Goal: Information Seeking & Learning: Check status

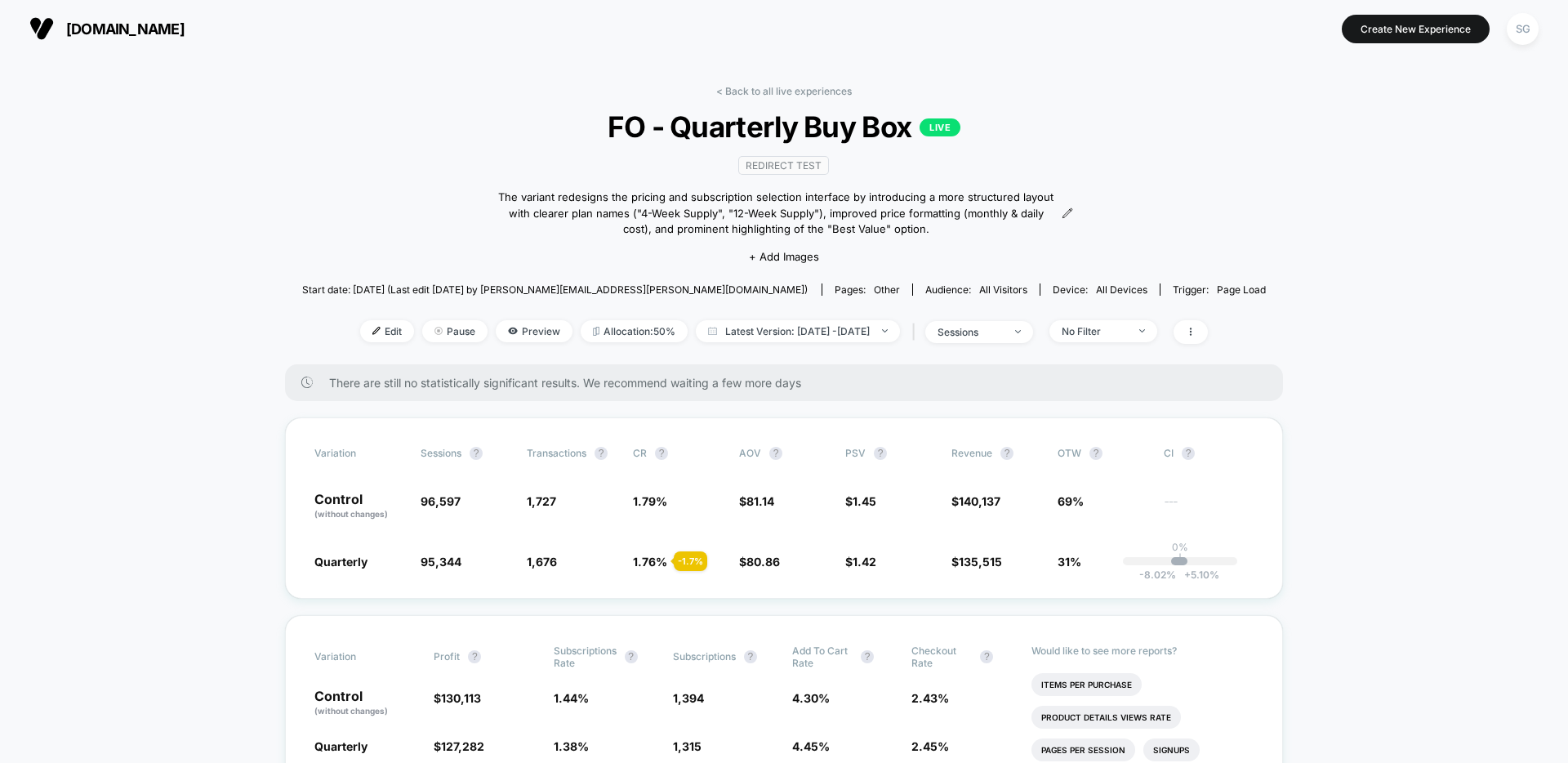
click at [68, 28] on span "[DOMAIN_NAME]" at bounding box center [125, 29] width 118 height 17
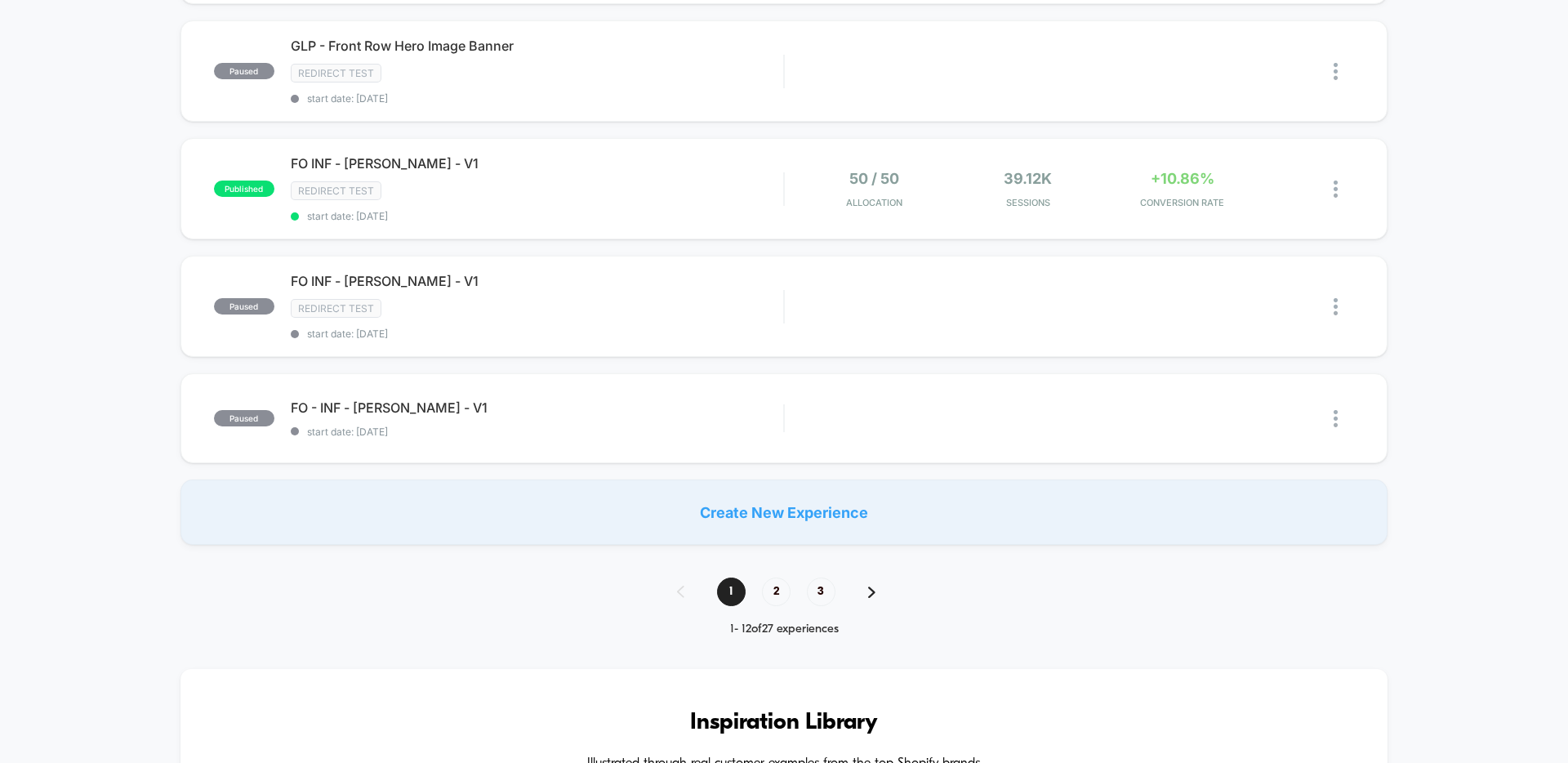
scroll to position [1065, 0]
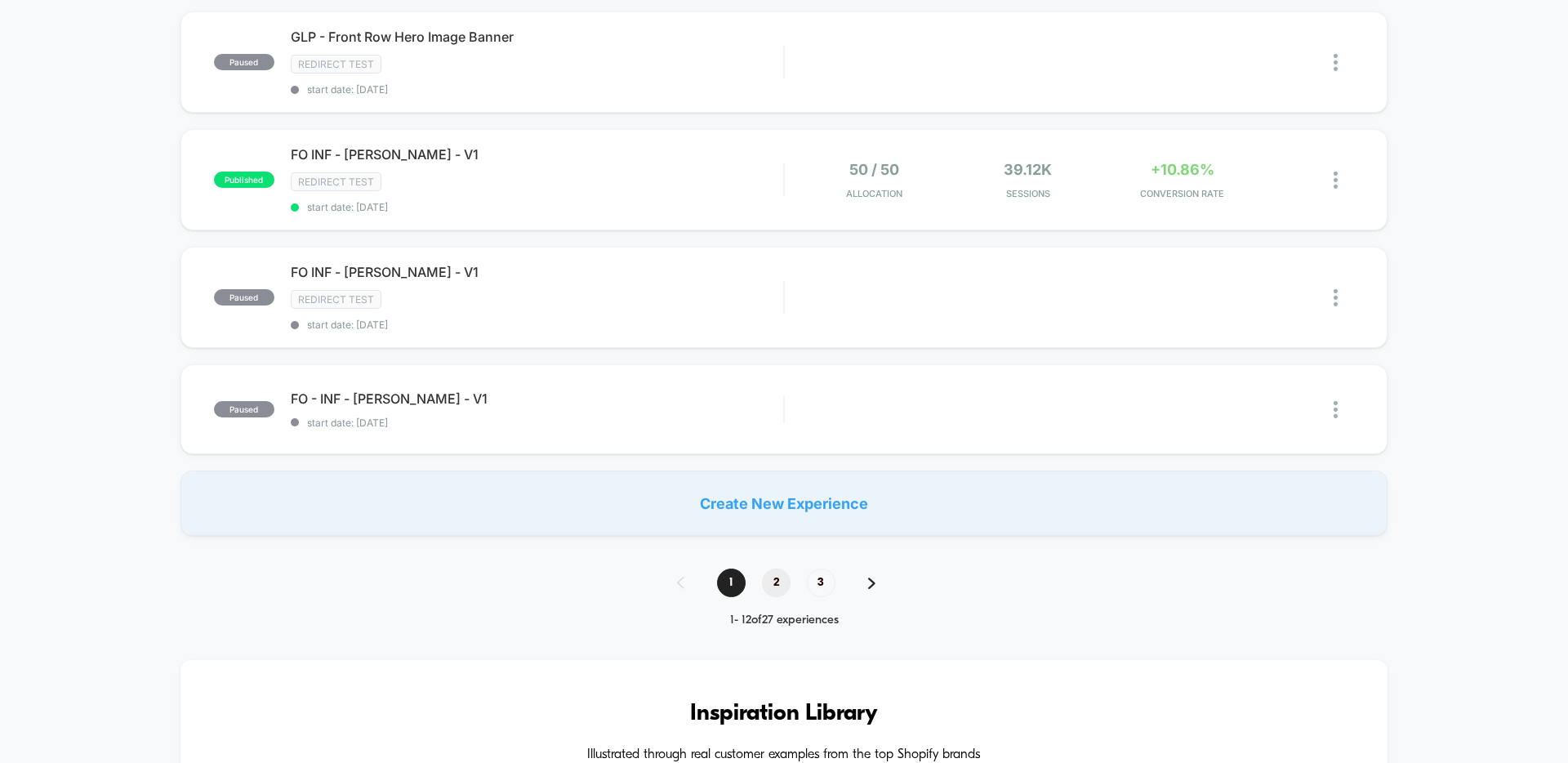
click at [769, 573] on span "2" at bounding box center [776, 582] width 28 height 28
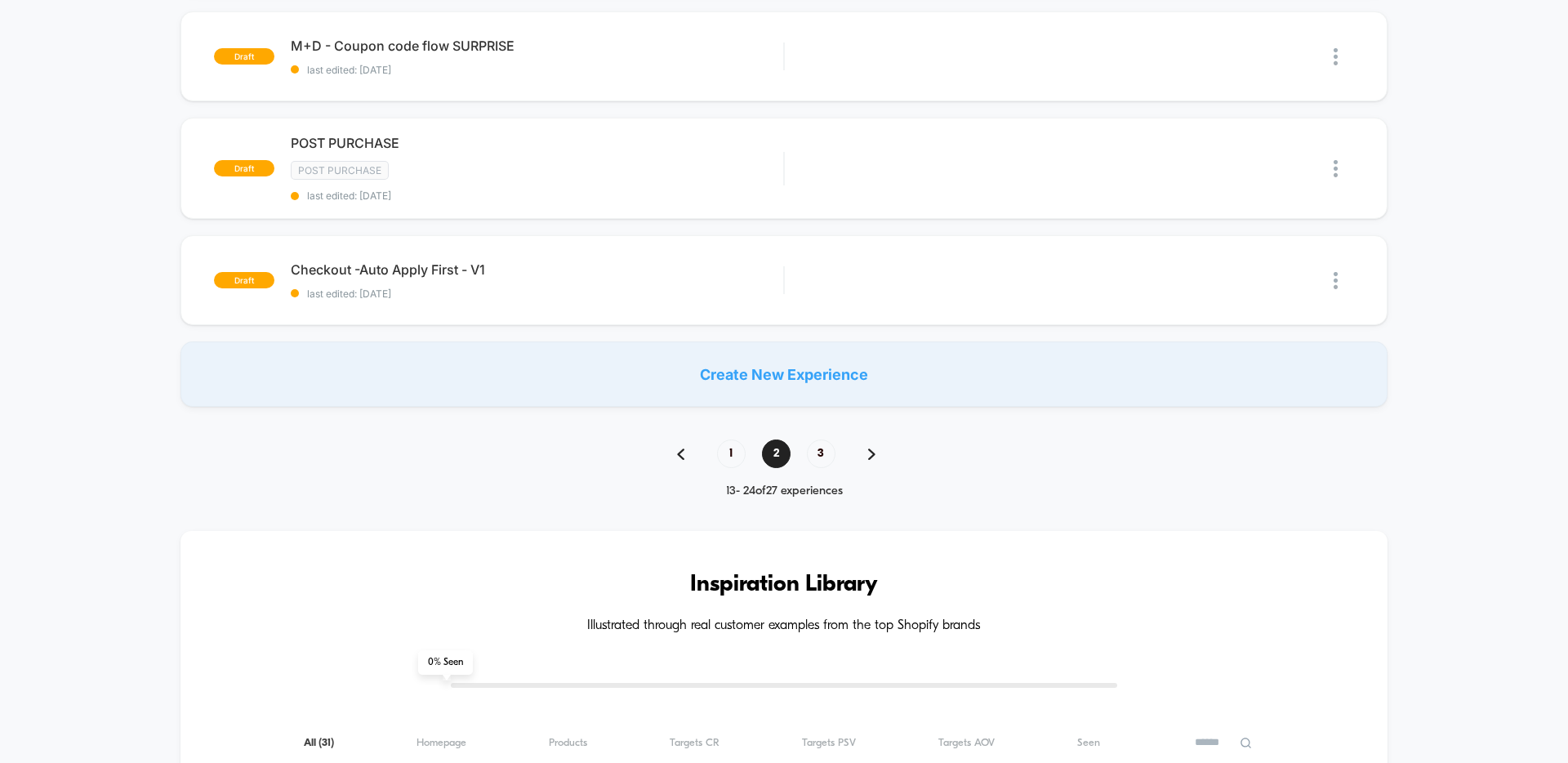
scroll to position [1205, 0]
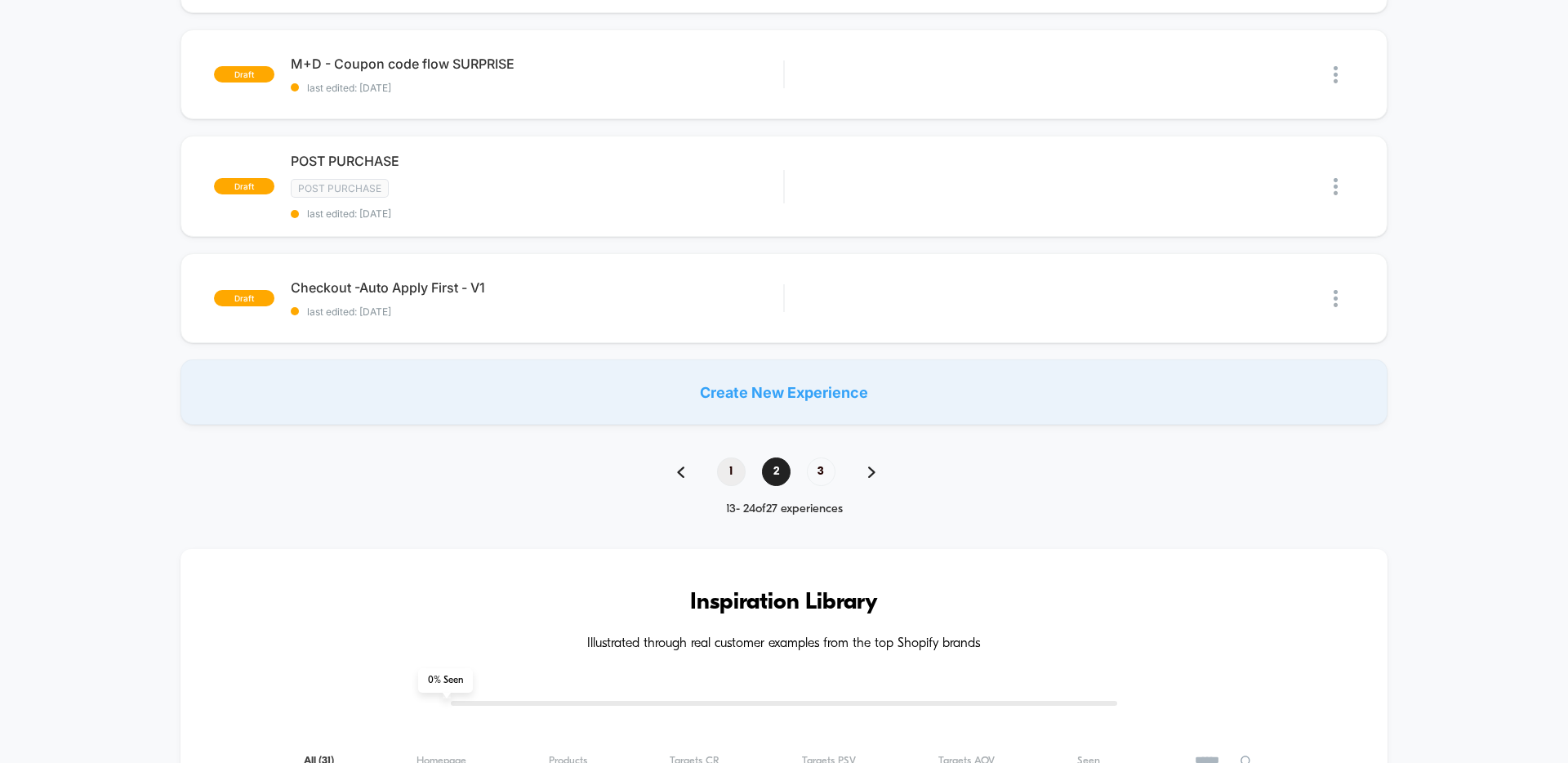
click at [735, 458] on span "1" at bounding box center [731, 471] width 28 height 28
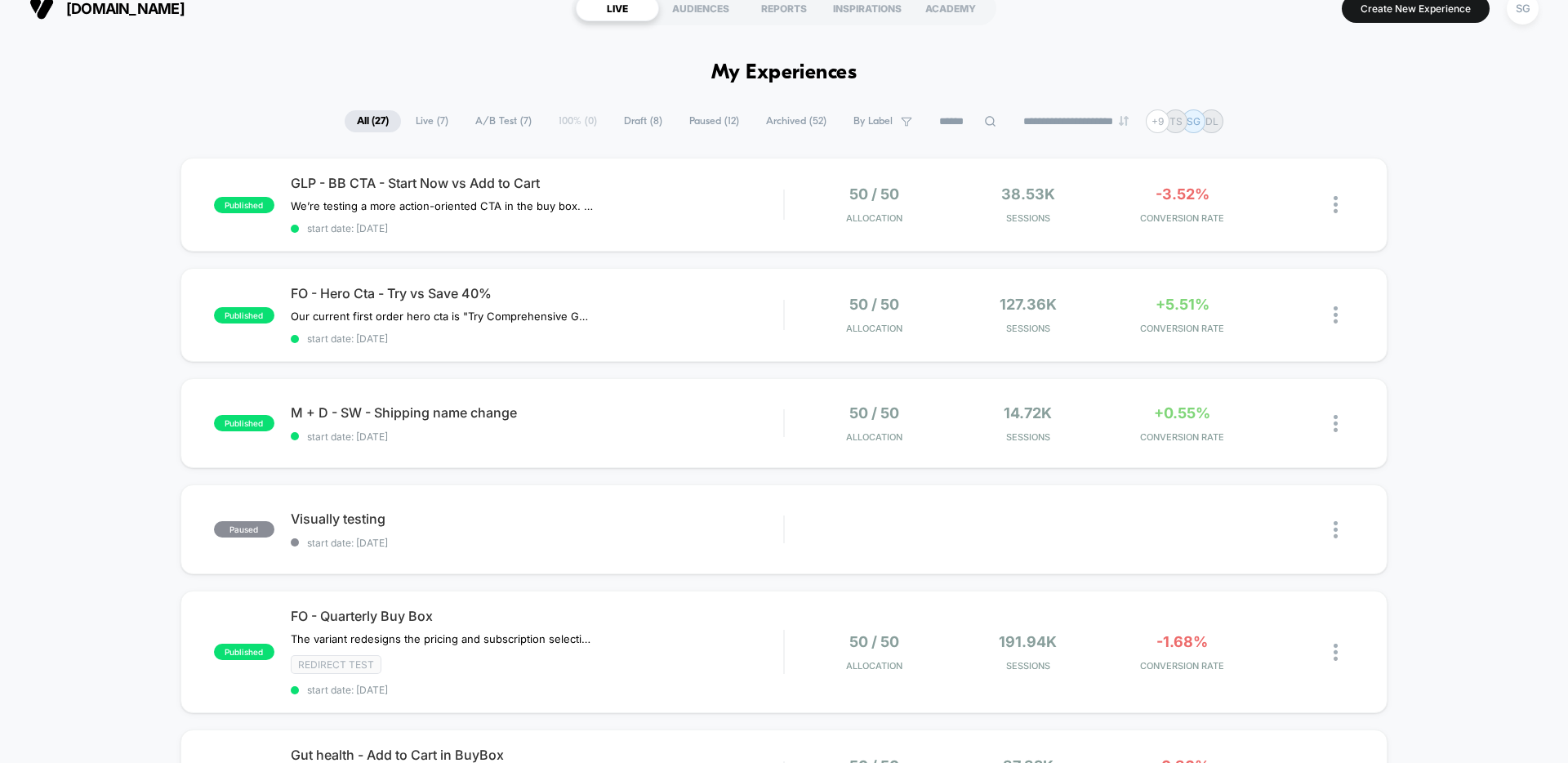
scroll to position [36, 0]
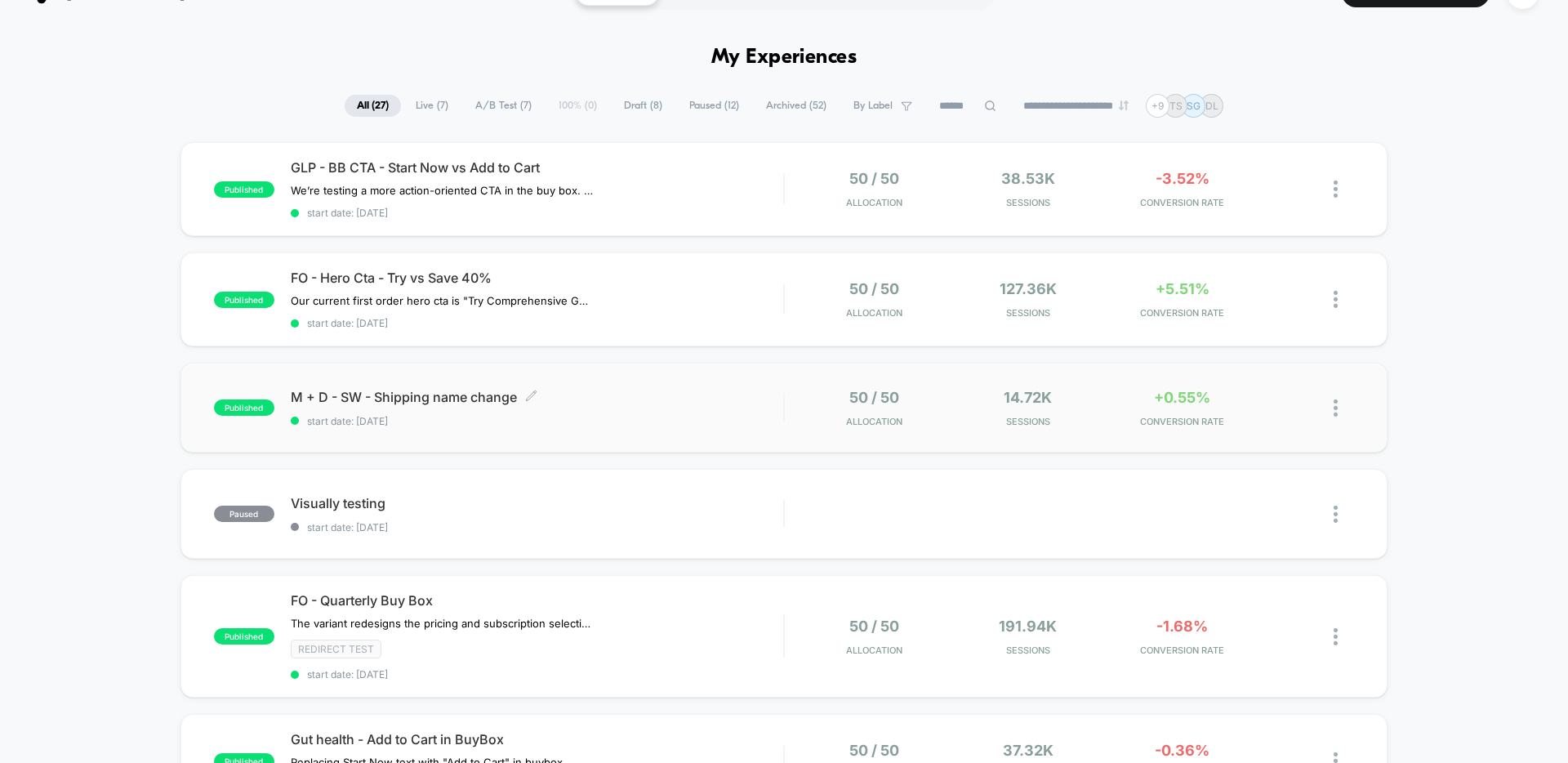
click at [727, 415] on span "start date: [DATE]" at bounding box center [537, 421] width 493 height 13
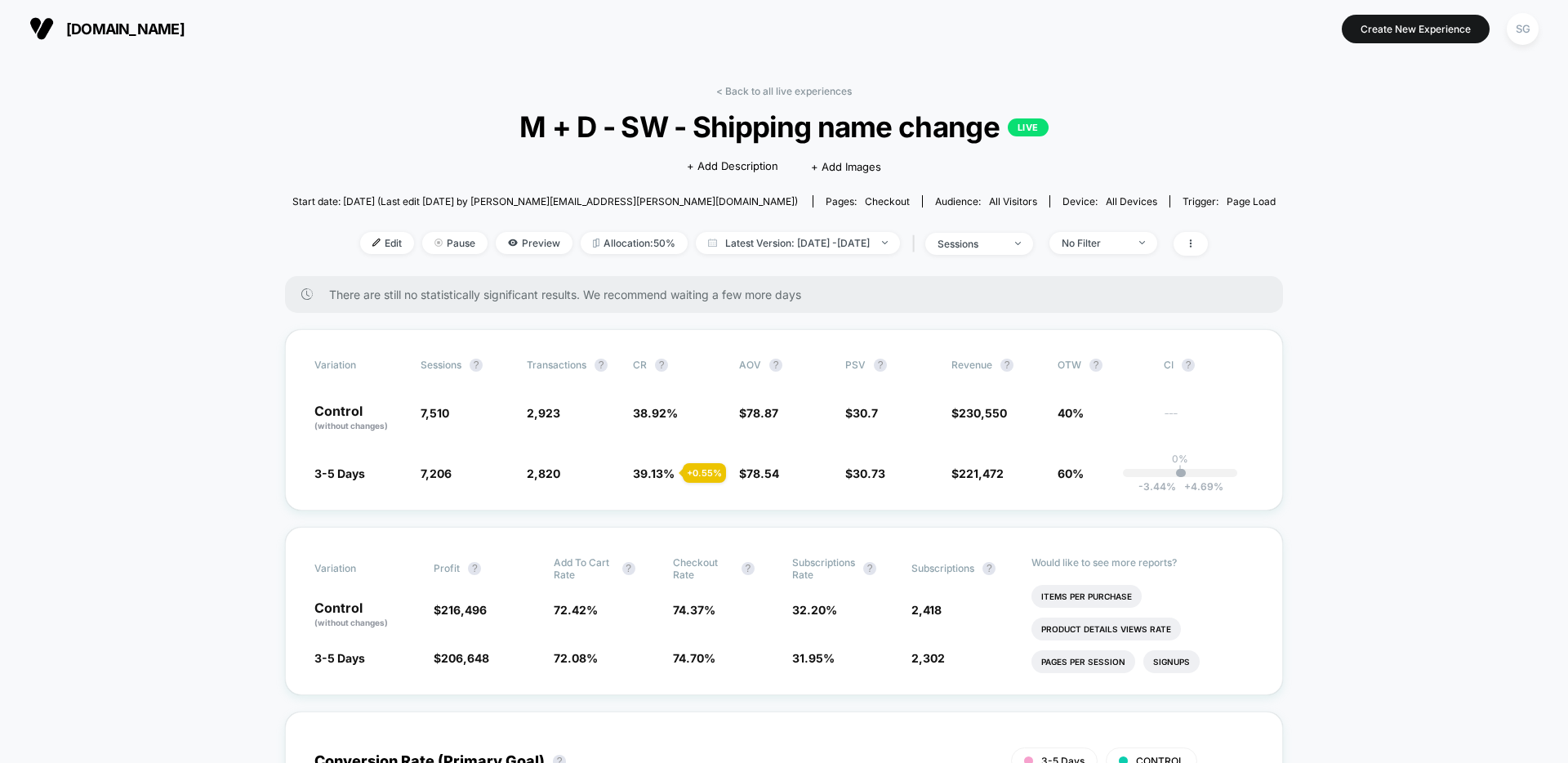
scroll to position [3, 0]
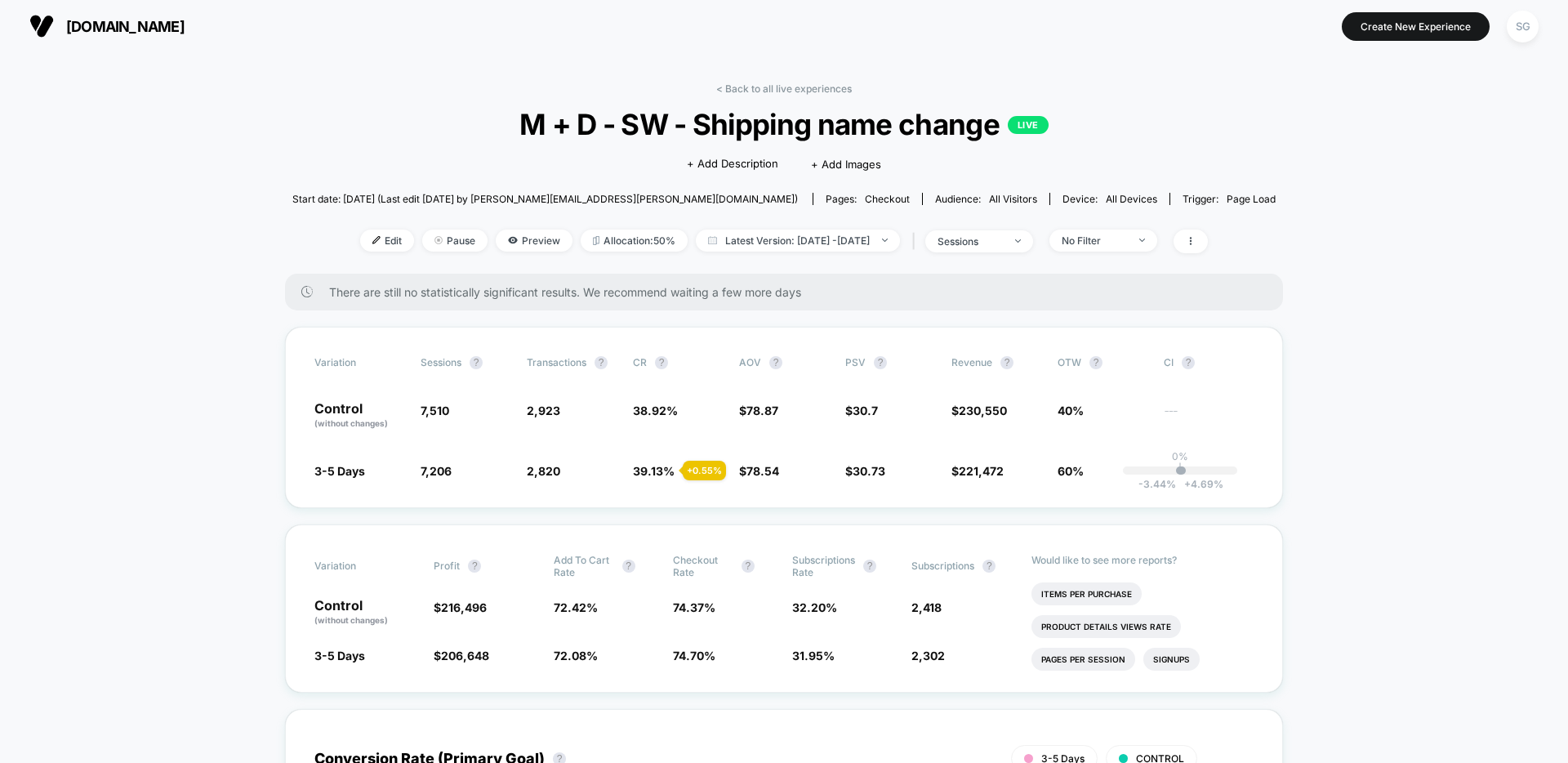
click at [59, 29] on button "[DOMAIN_NAME]" at bounding box center [107, 25] width 165 height 26
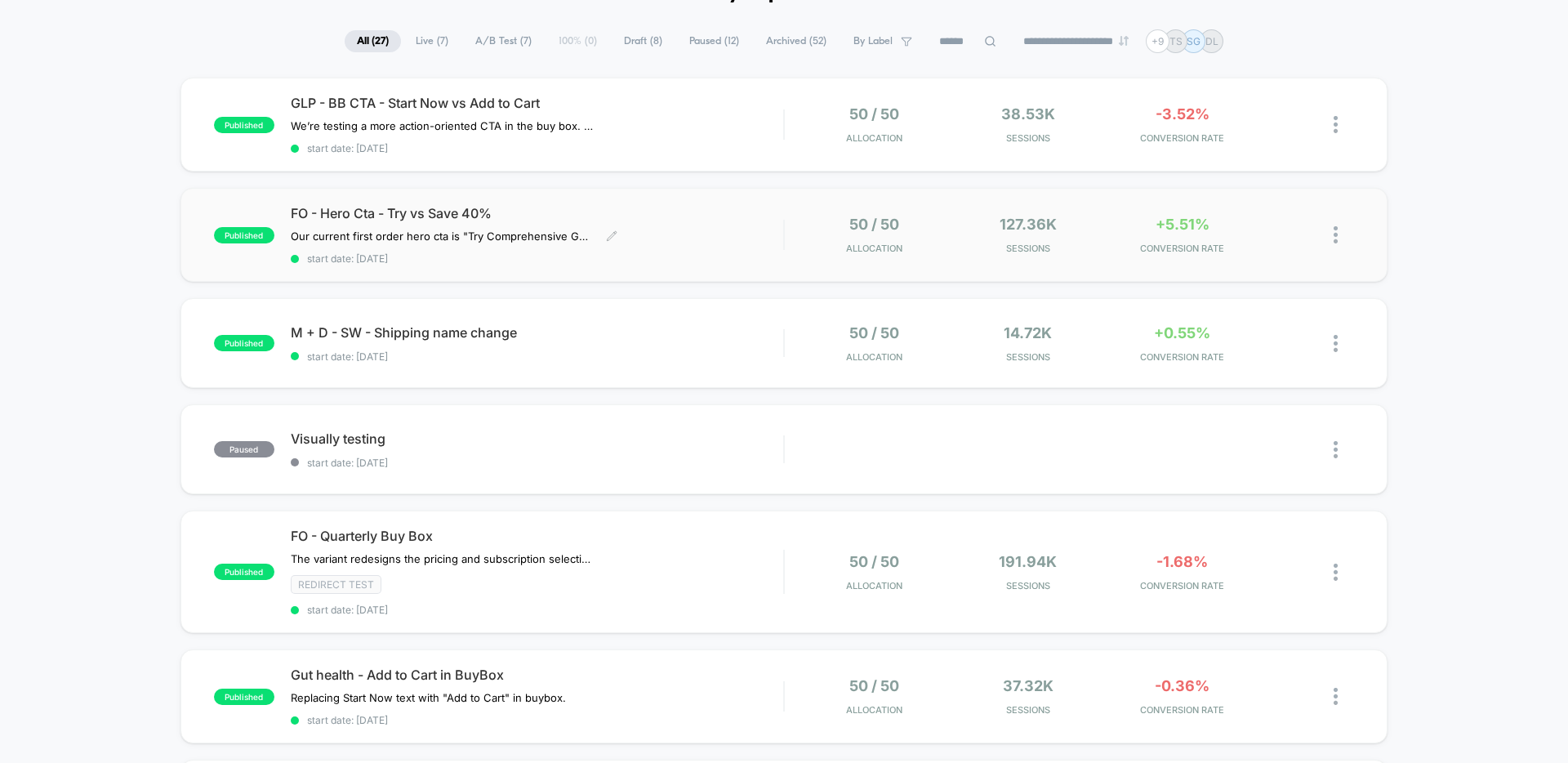
scroll to position [122, 0]
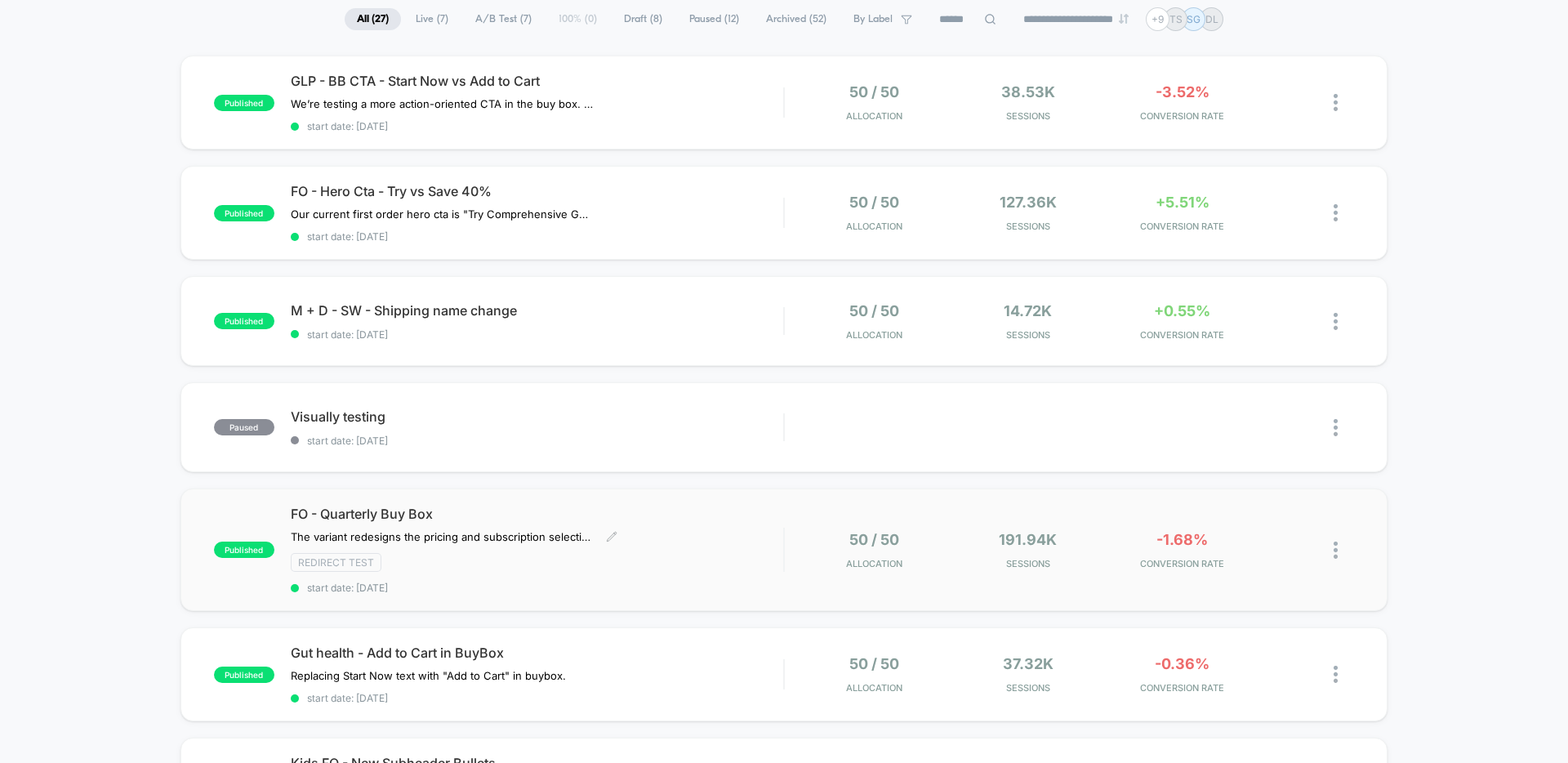
click at [500, 585] on span "start date: [DATE]" at bounding box center [537, 588] width 493 height 13
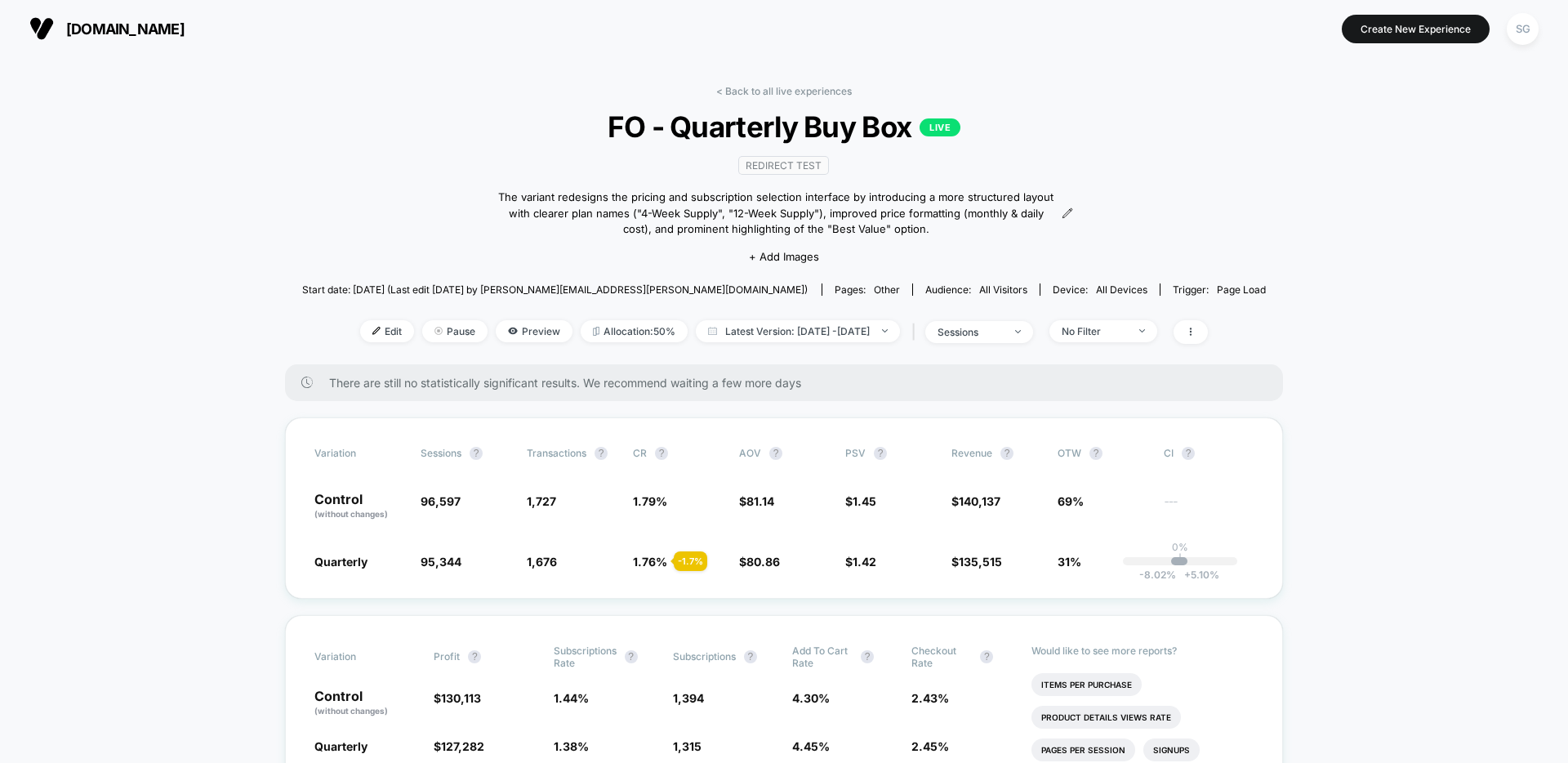
click at [84, 29] on span "[DOMAIN_NAME]" at bounding box center [125, 29] width 118 height 17
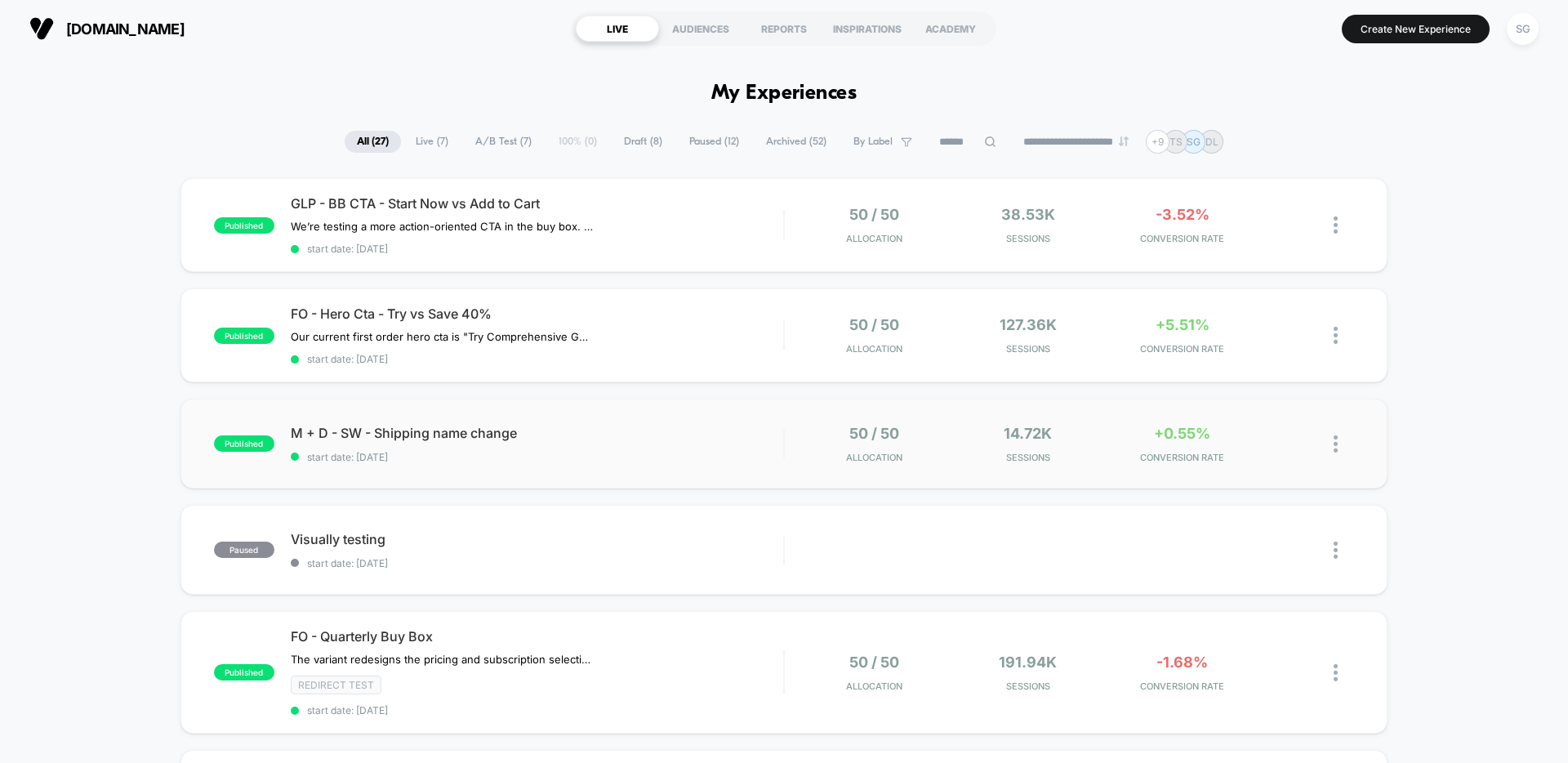
click at [719, 462] on div "published M + D - SW - Shipping name change start date: [DATE] 50 / 50 Allocati…" at bounding box center [784, 443] width 1207 height 90
click at [473, 363] on div "published FO - Hero Cta - Try vs Save 40% Our current first order hero cta is "…" at bounding box center [784, 334] width 1207 height 94
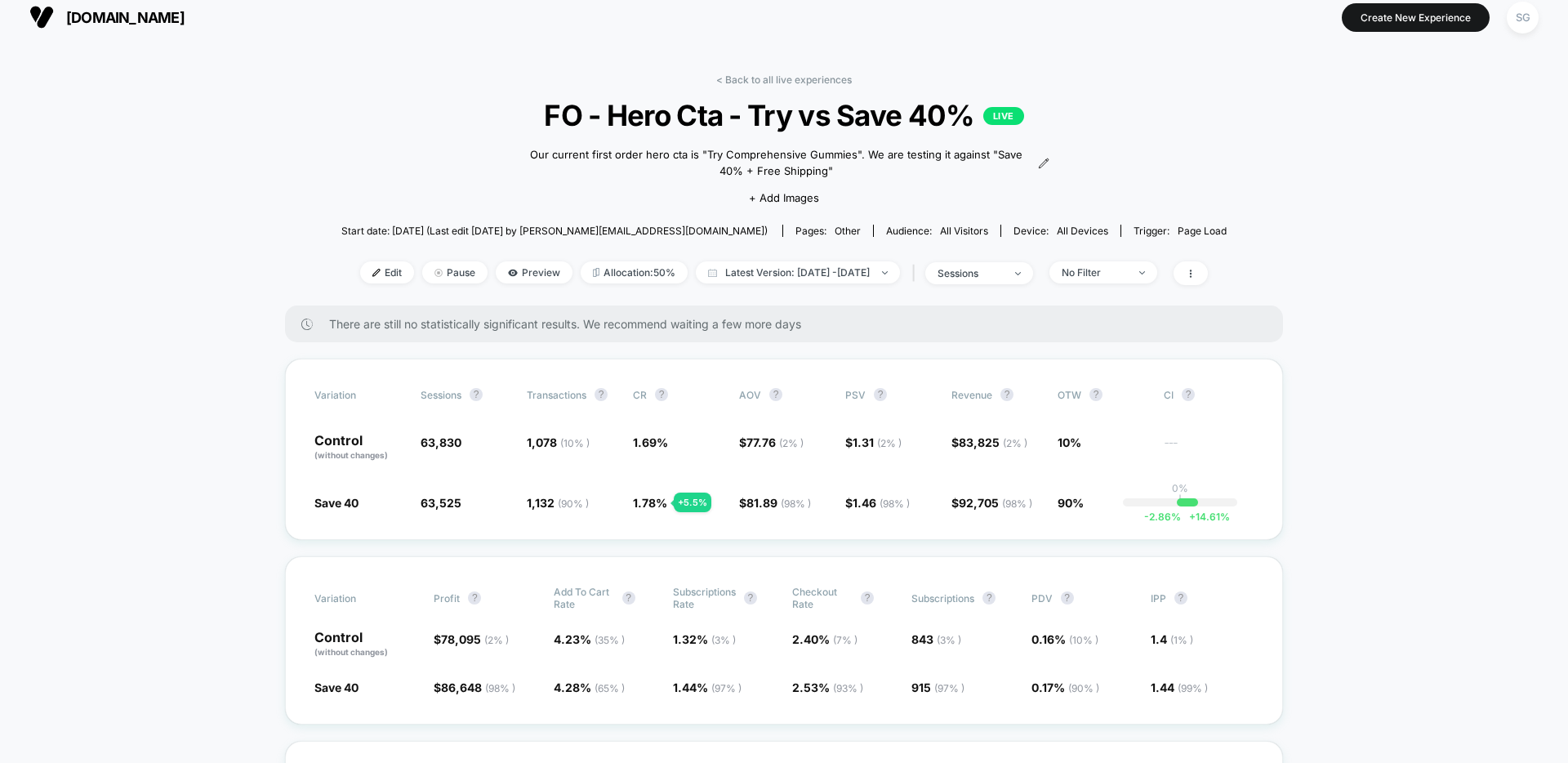
scroll to position [13, 0]
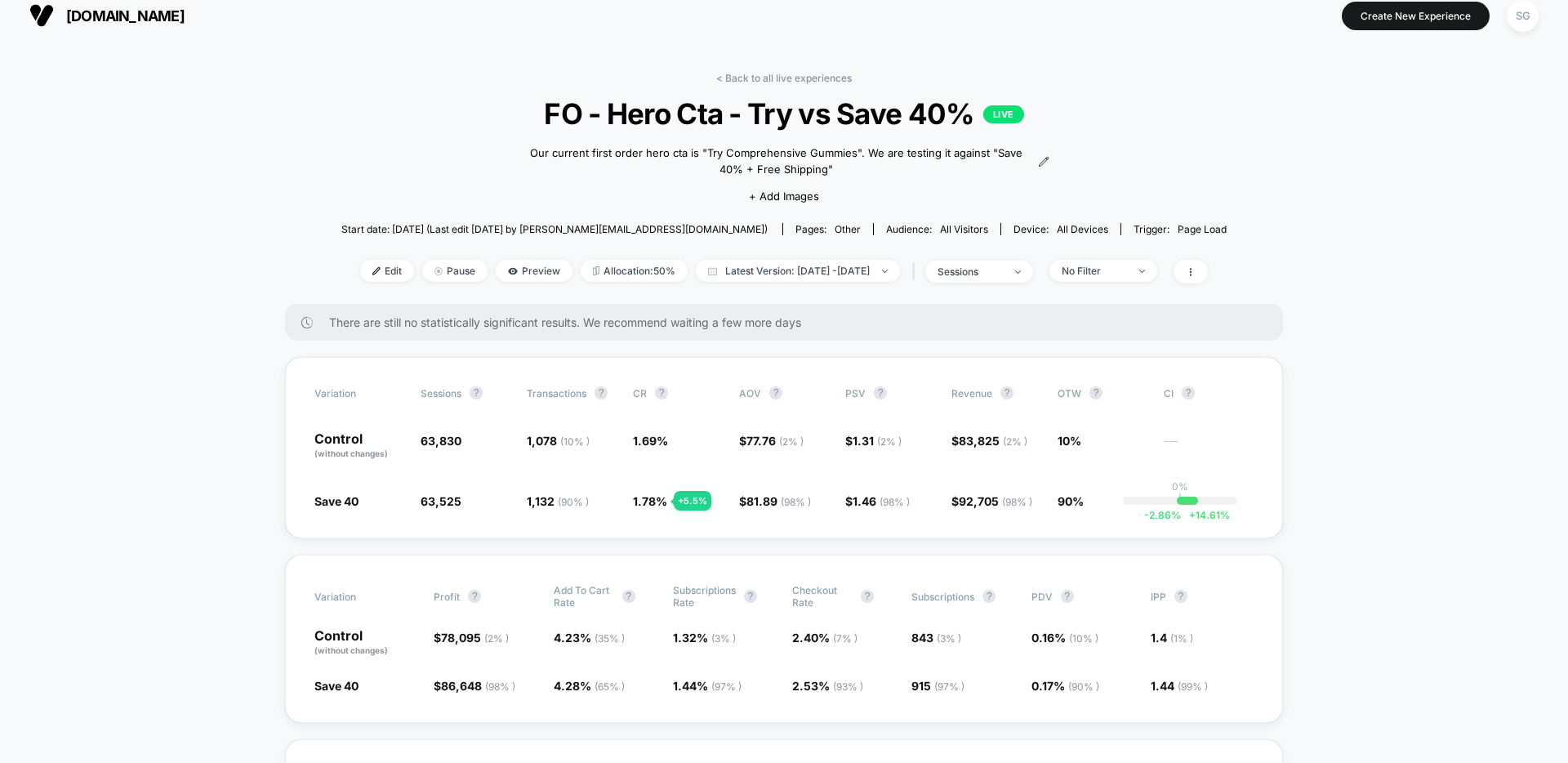
click at [47, 7] on img at bounding box center [41, 15] width 24 height 24
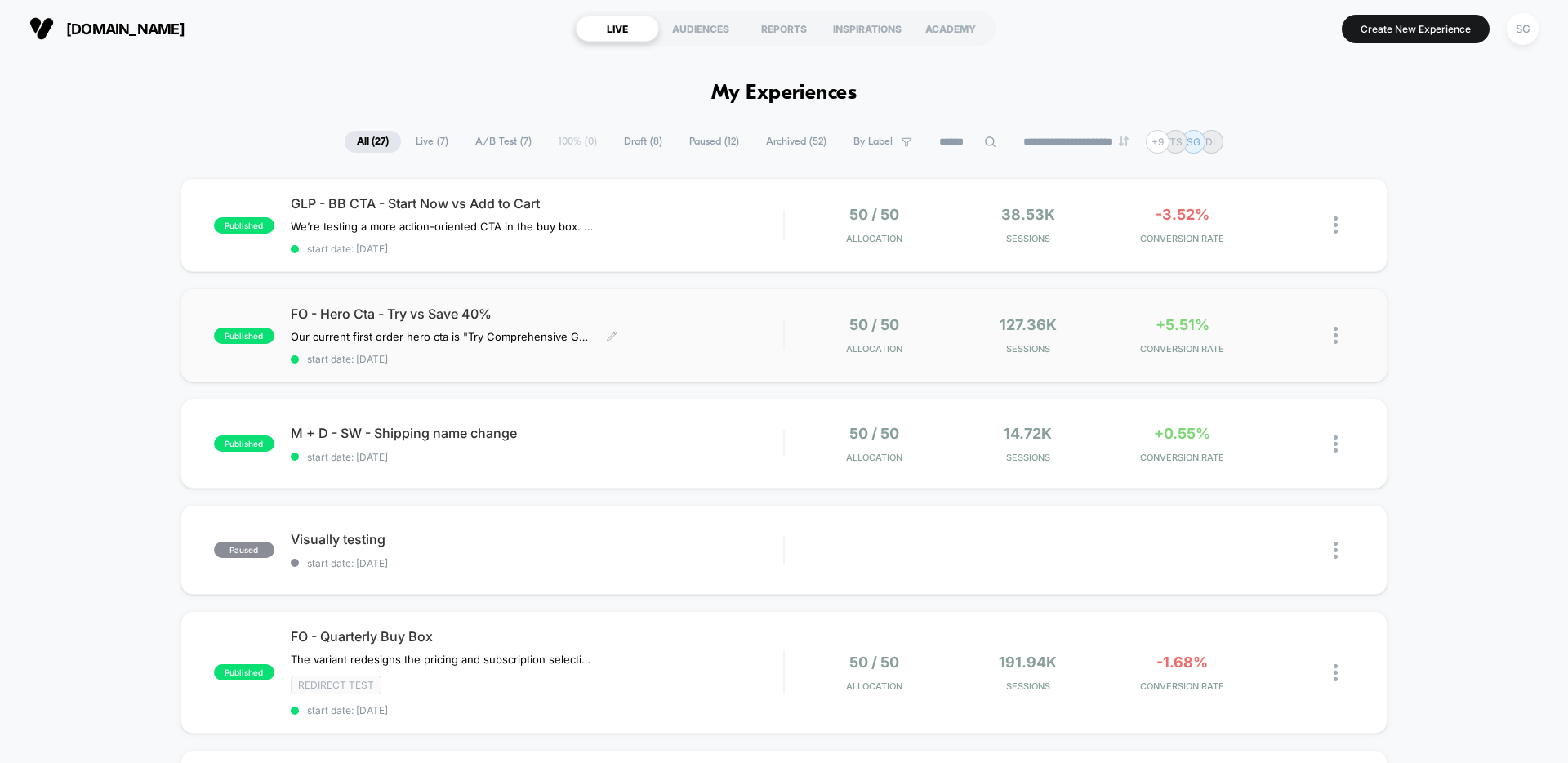
click at [609, 362] on span "start date: [DATE]" at bounding box center [537, 359] width 493 height 13
